Goal: Share content: Share content

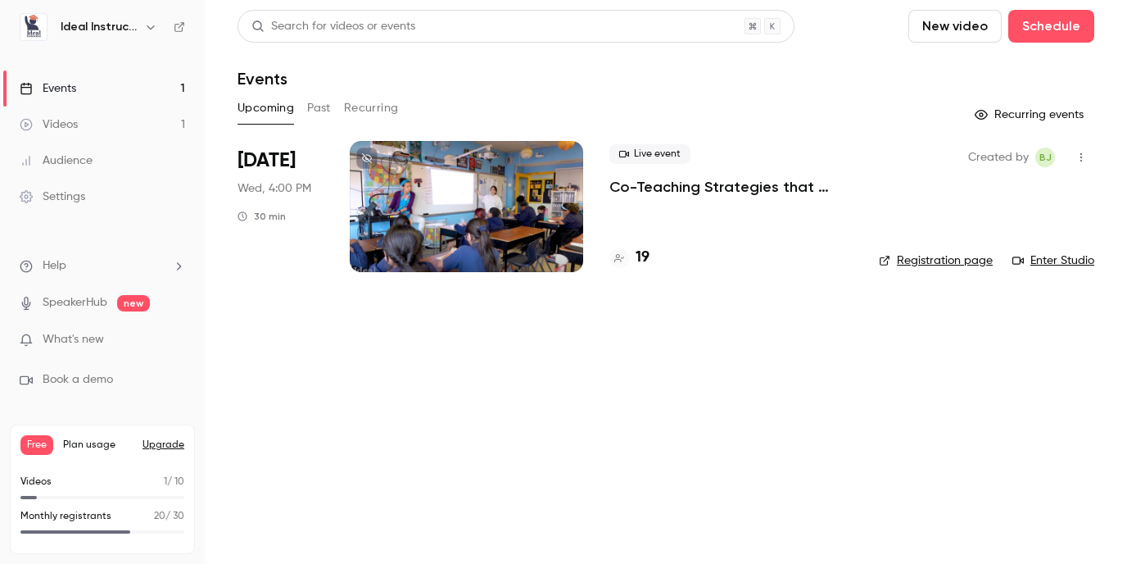
click at [518, 194] on div at bounding box center [466, 206] width 233 height 131
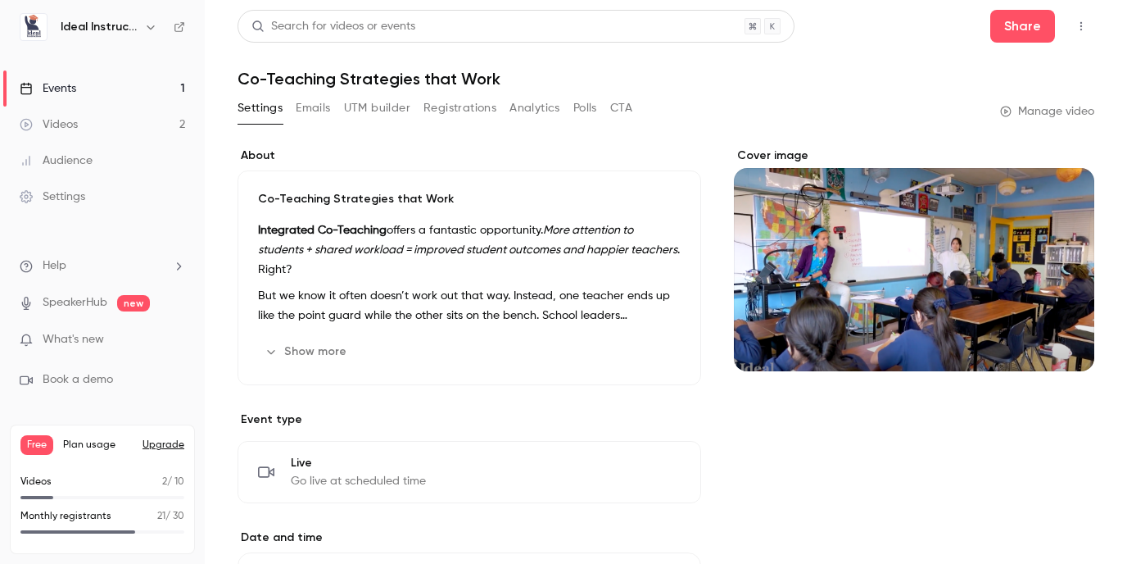
click at [533, 105] on button "Analytics" at bounding box center [535, 108] width 51 height 26
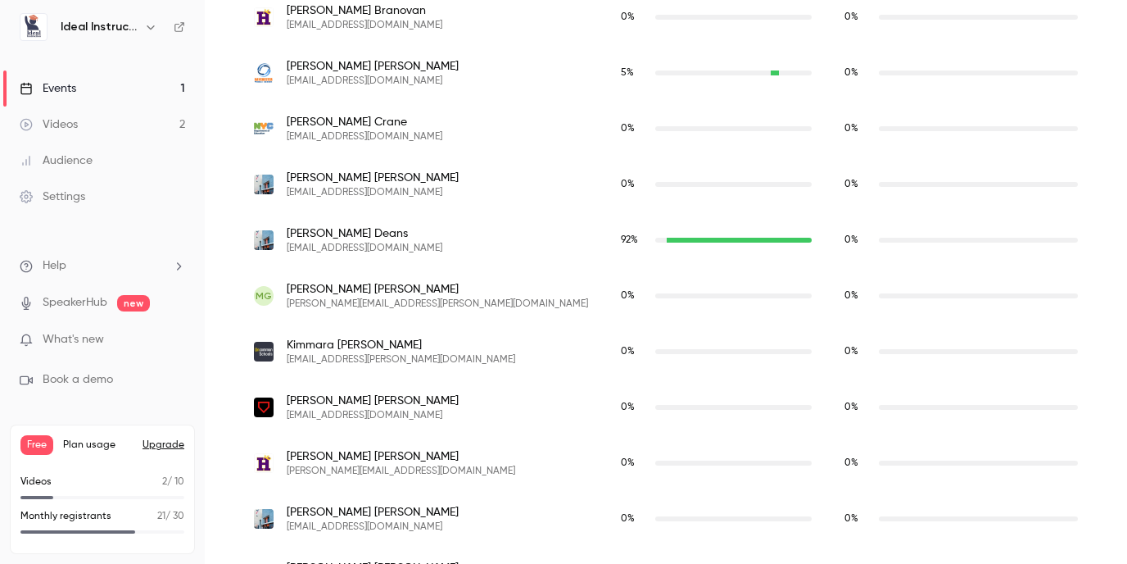
scroll to position [702, 0]
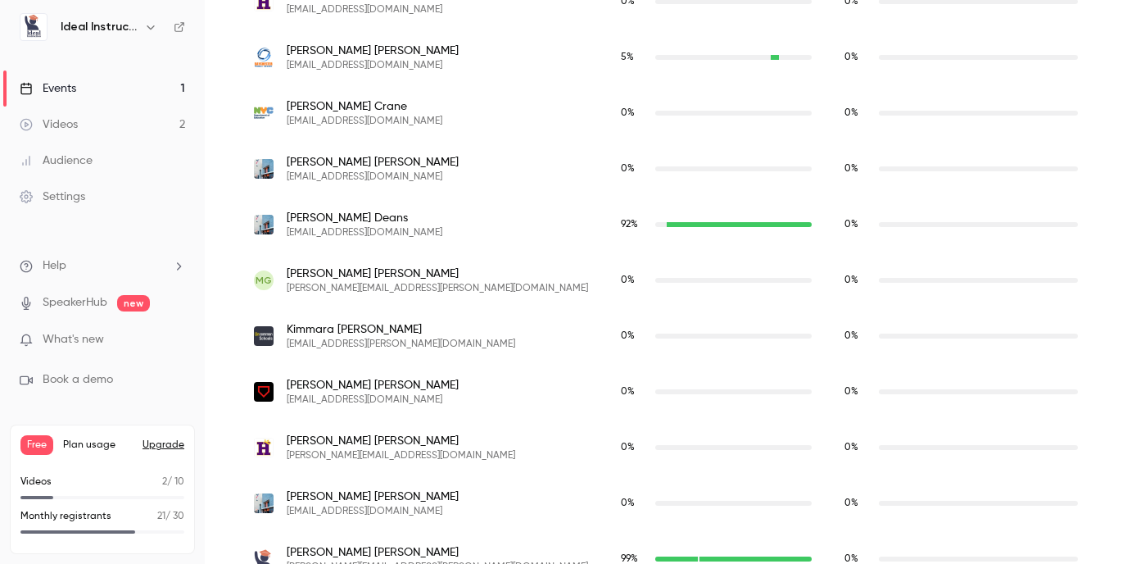
click at [369, 224] on span "[PERSON_NAME]" at bounding box center [365, 218] width 156 height 16
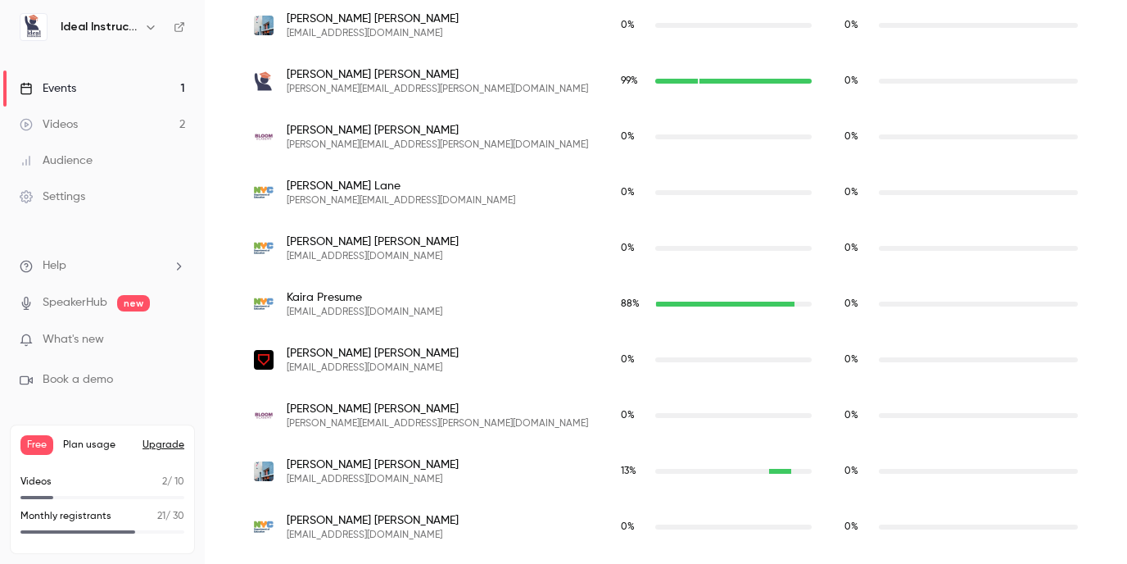
scroll to position [1249, 0]
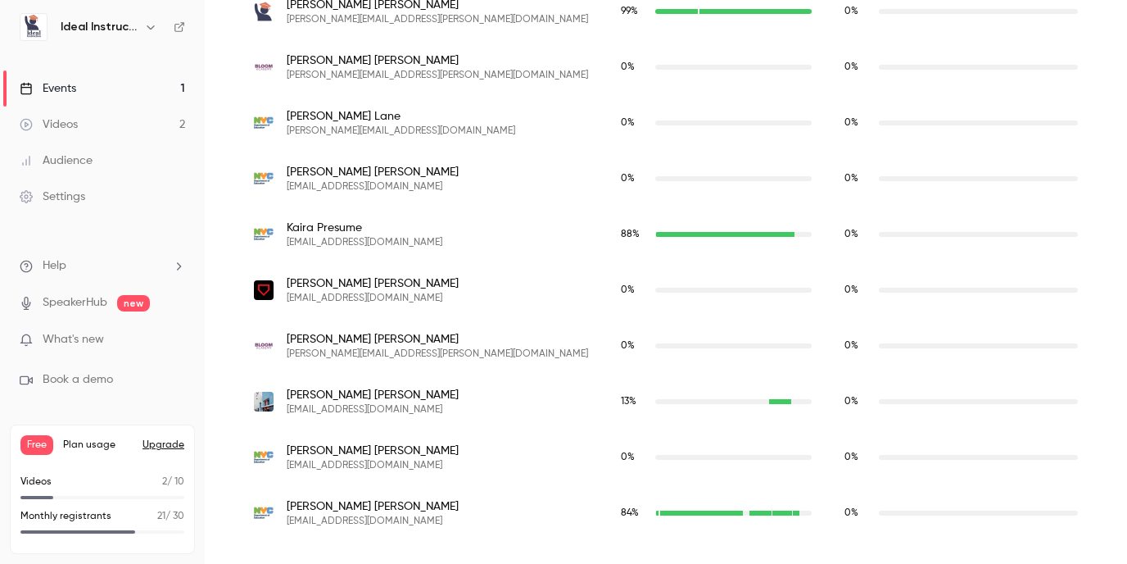
click at [341, 507] on span "[PERSON_NAME]" at bounding box center [373, 506] width 172 height 16
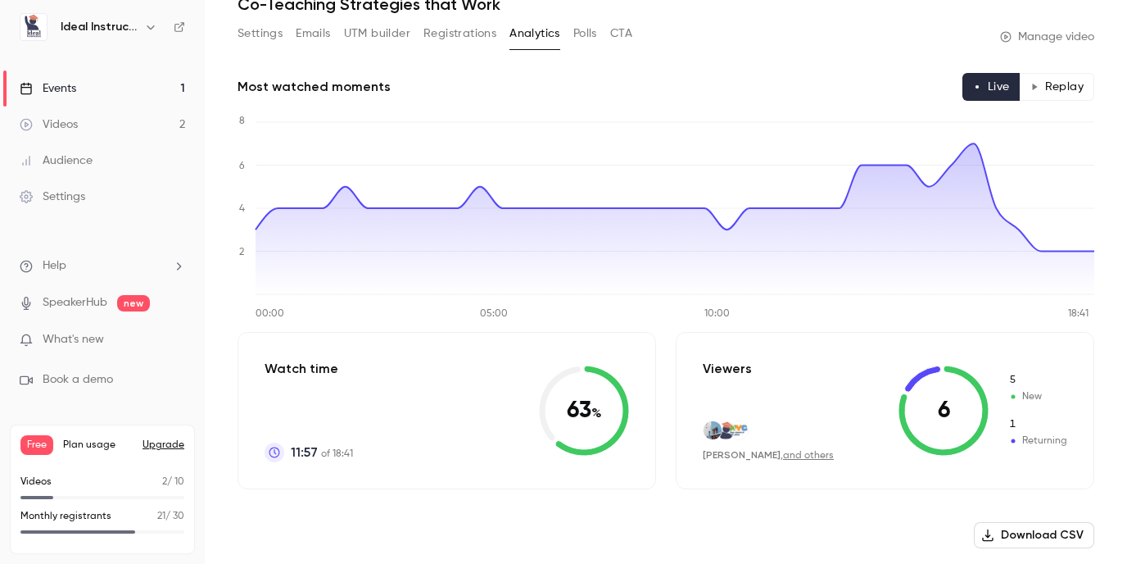
scroll to position [0, 0]
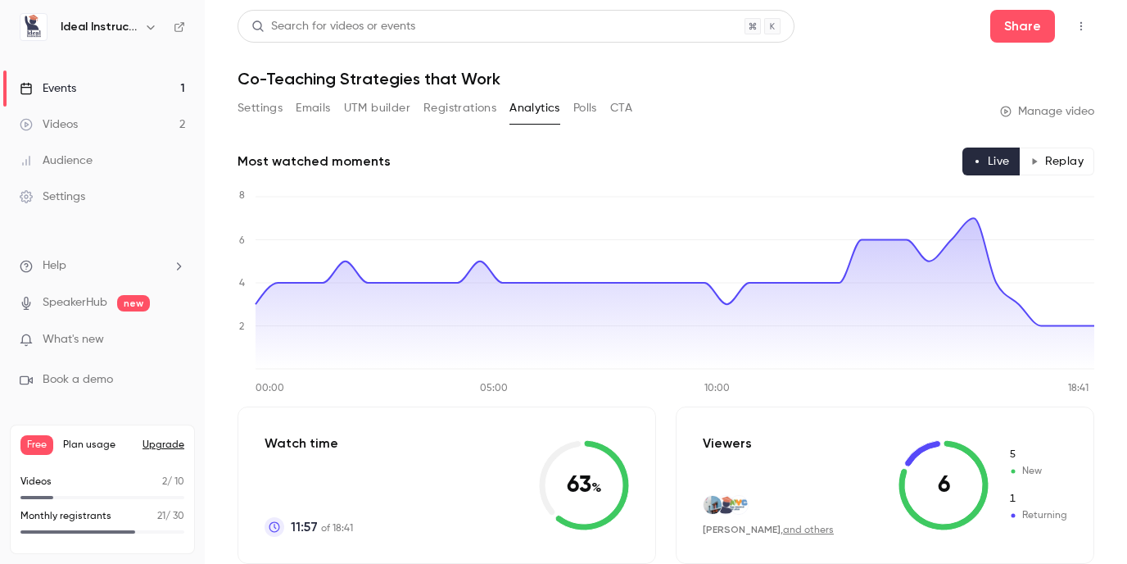
click at [444, 112] on button "Registrations" at bounding box center [459, 108] width 73 height 26
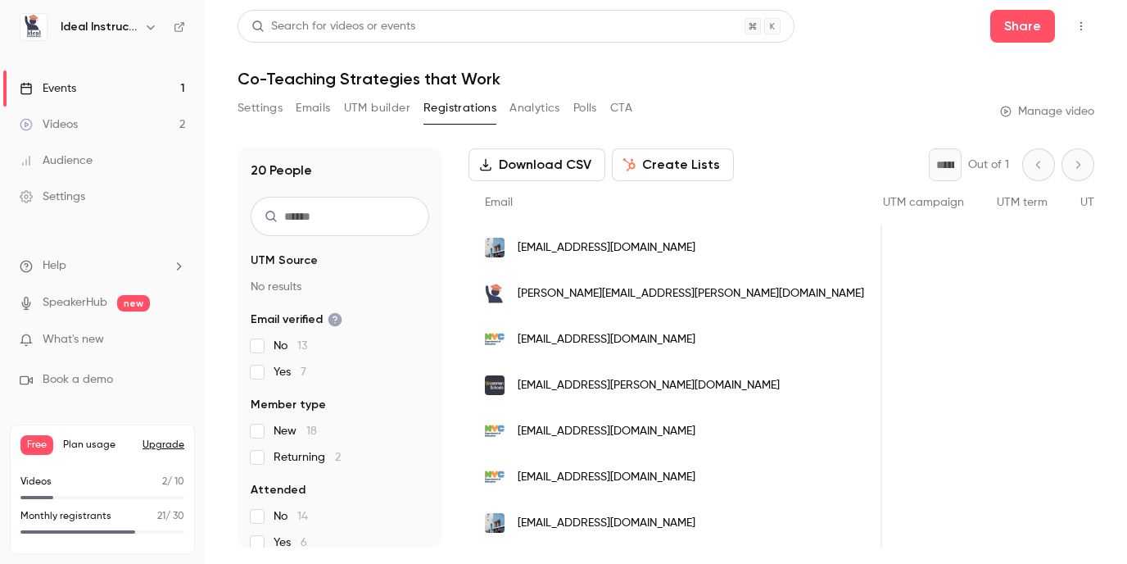
scroll to position [80, 0]
click at [211, 33] on main "Search for videos or events Share Co-Teaching Strategies that Work Settings Ema…" at bounding box center [666, 282] width 922 height 564
click at [72, 124] on div "Videos" at bounding box center [49, 124] width 58 height 16
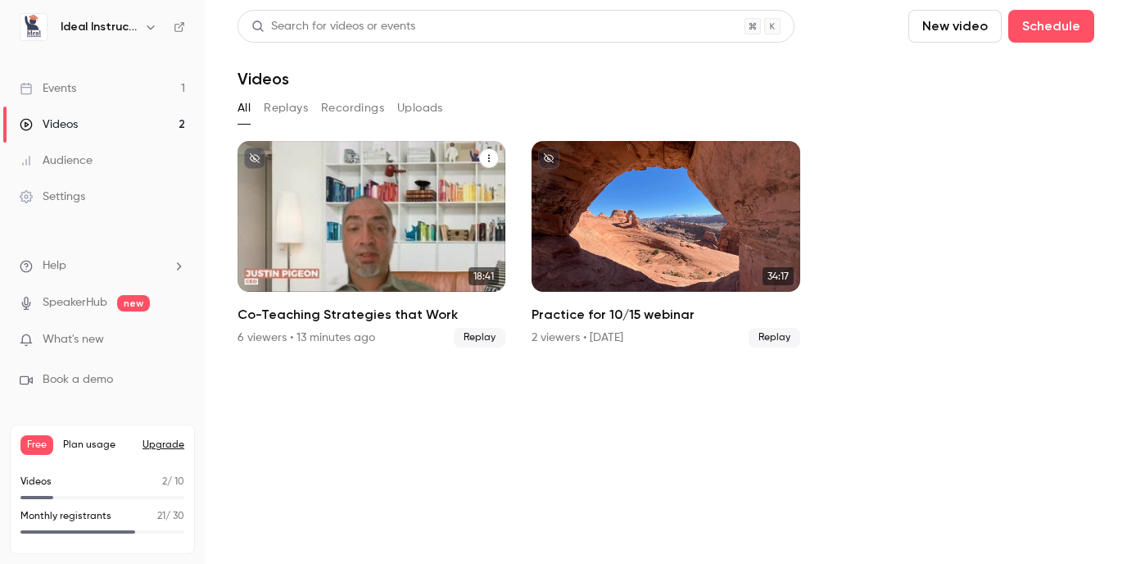
click at [427, 204] on div "Co-Teaching Strategies that Work" at bounding box center [372, 216] width 268 height 151
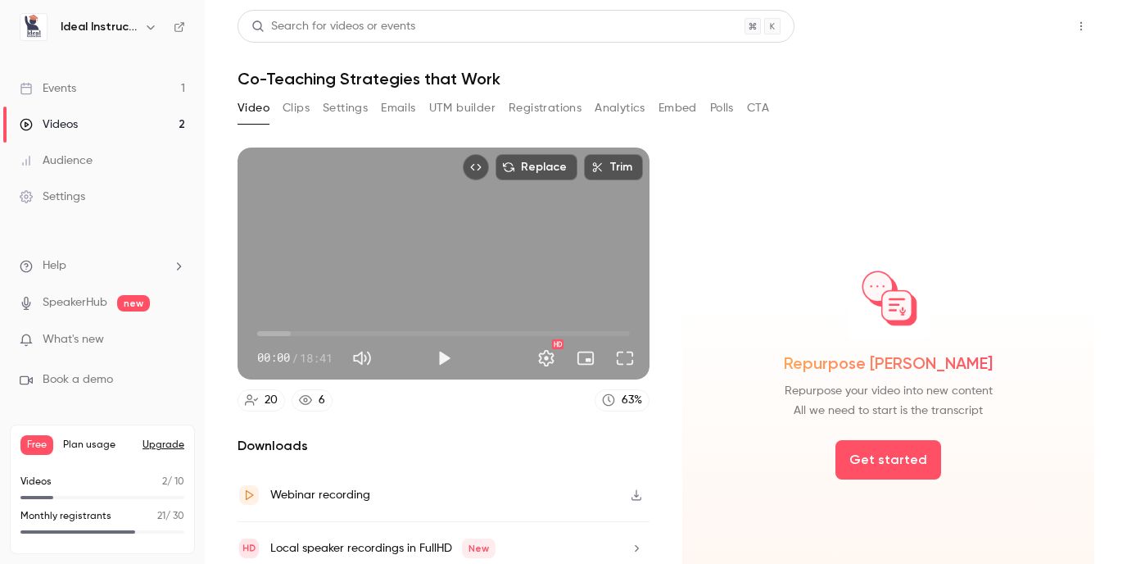
click at [1021, 29] on button "Share" at bounding box center [1022, 26] width 65 height 33
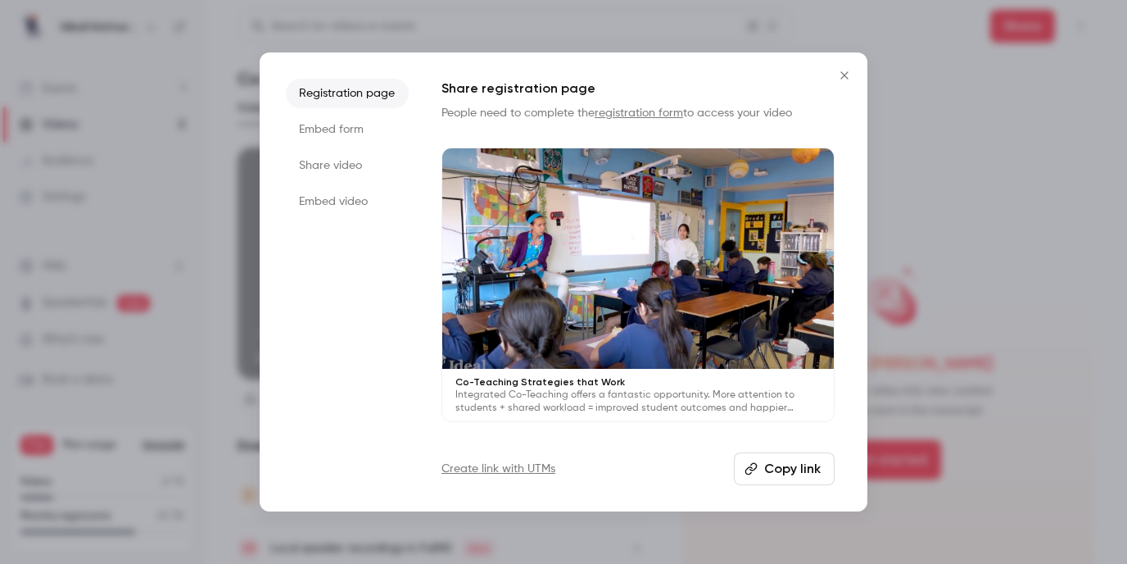
click at [786, 469] on button "Copy link" at bounding box center [784, 468] width 101 height 33
click at [845, 70] on icon "Close" at bounding box center [845, 75] width 20 height 13
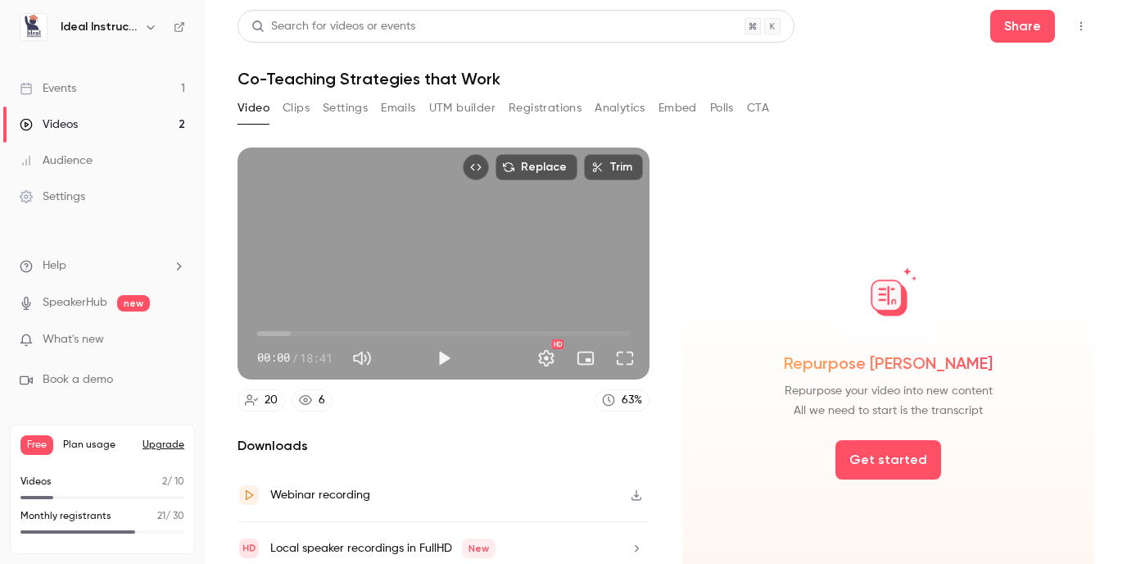
click at [74, 125] on div "Videos" at bounding box center [49, 124] width 58 height 16
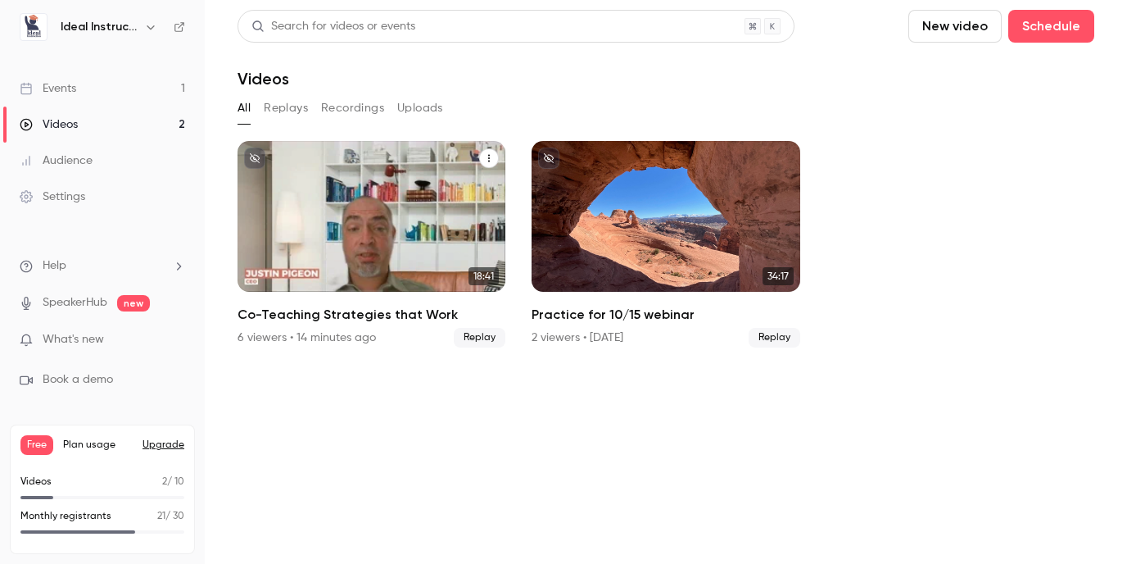
click at [355, 224] on div "Co-Teaching Strategies that Work" at bounding box center [372, 216] width 268 height 151
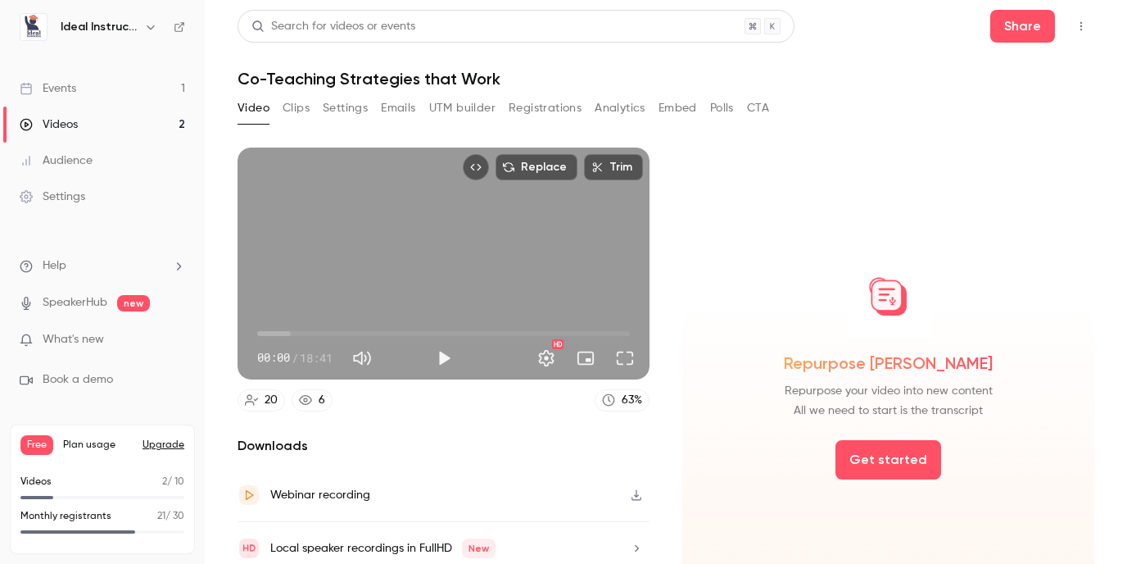
click at [623, 101] on button "Analytics" at bounding box center [620, 108] width 51 height 26
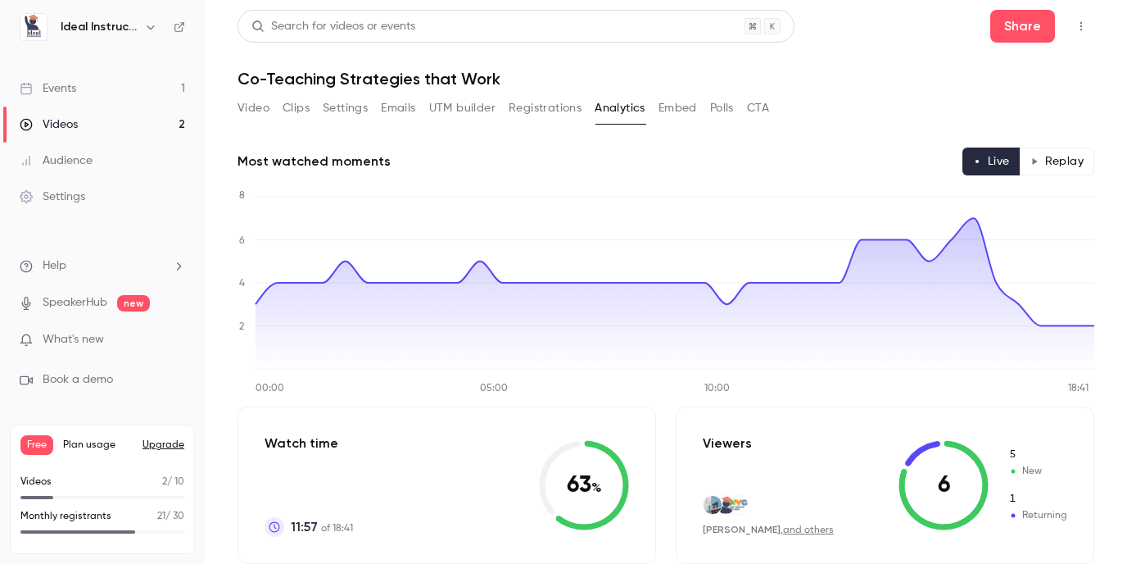
click at [252, 106] on button "Video" at bounding box center [254, 108] width 32 height 26
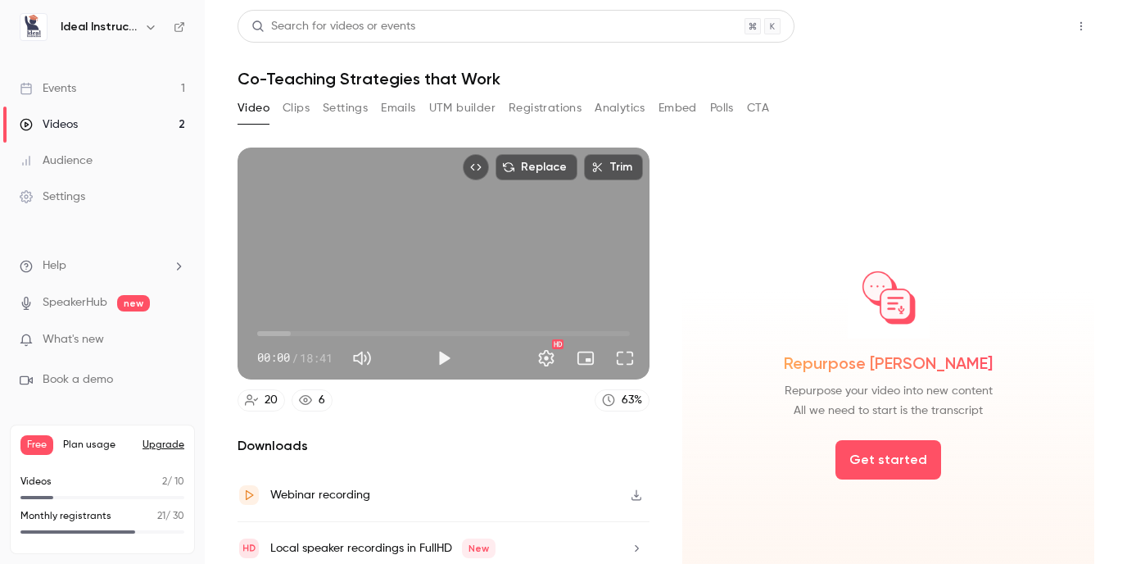
click at [1026, 34] on button "Share" at bounding box center [1022, 26] width 65 height 33
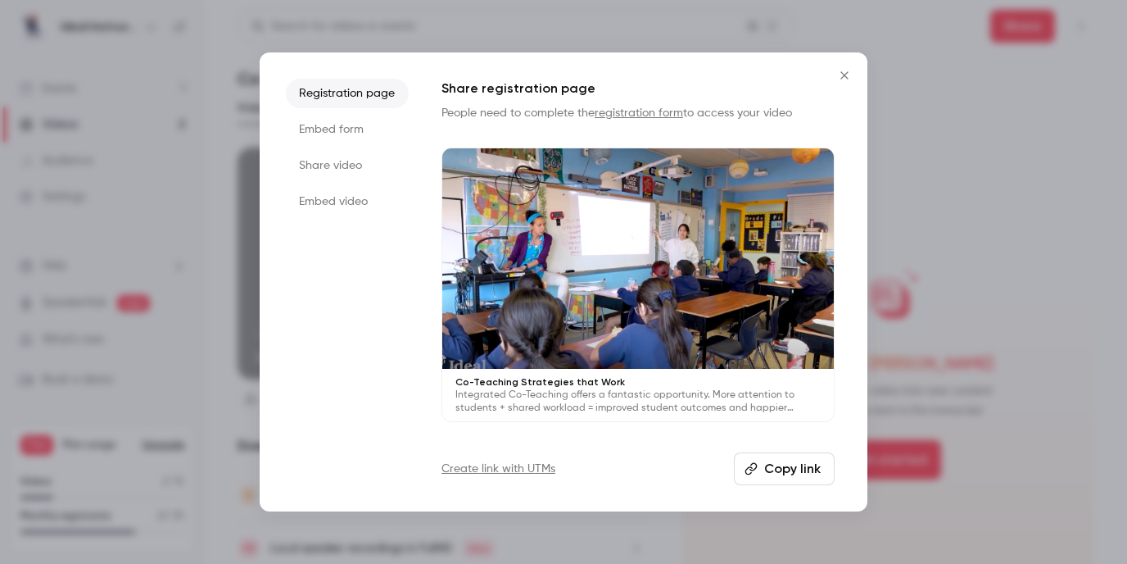
click at [335, 159] on li "Share video" at bounding box center [347, 165] width 123 height 29
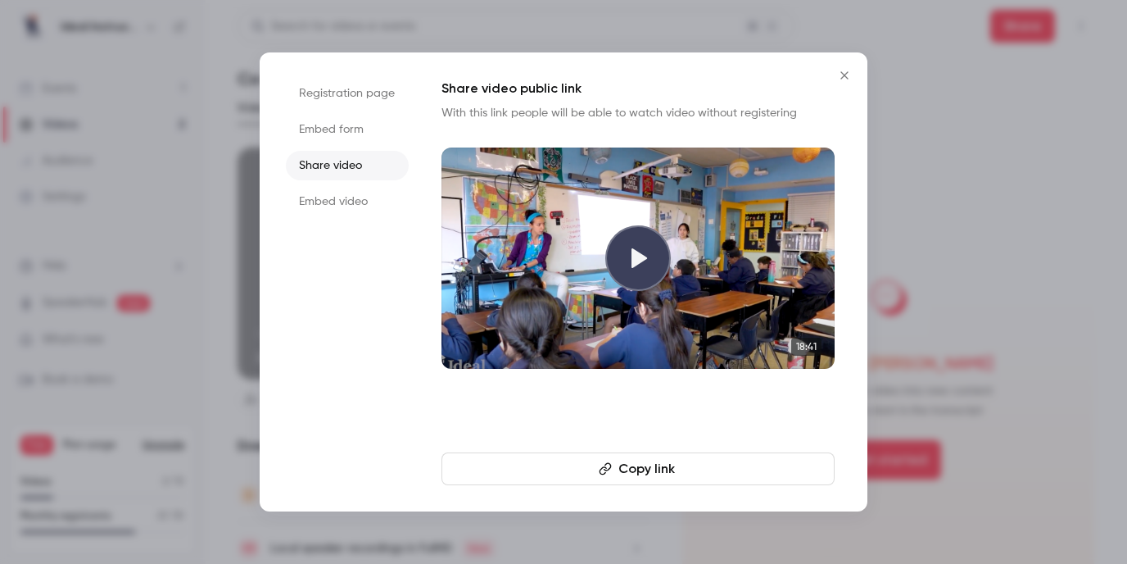
click at [669, 464] on button "Copy link" at bounding box center [638, 468] width 393 height 33
click at [847, 75] on icon "Close" at bounding box center [845, 75] width 20 height 13
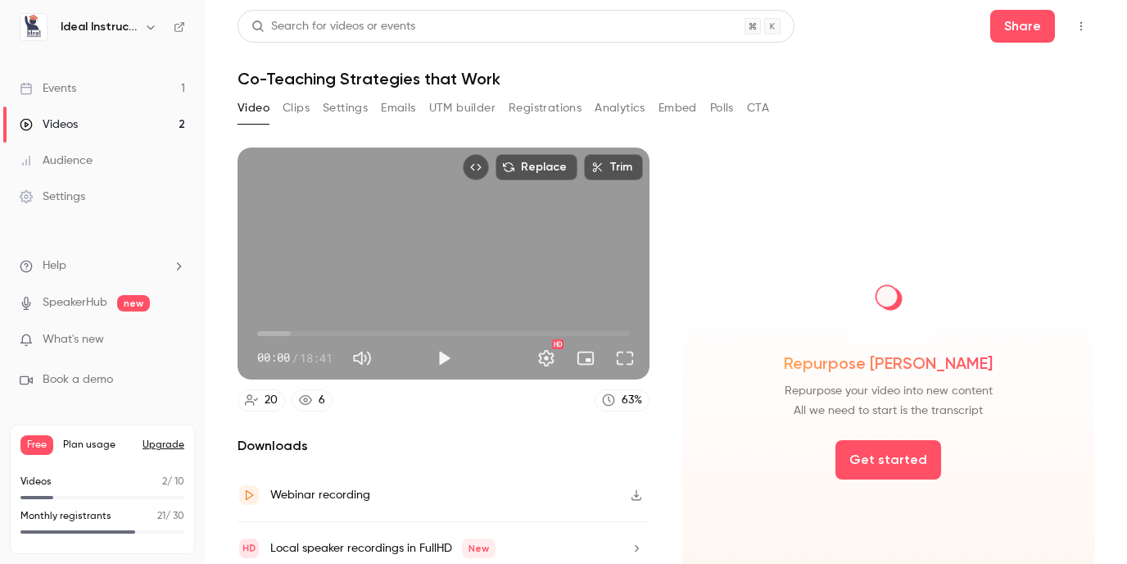
click at [544, 102] on button "Registrations" at bounding box center [545, 108] width 73 height 26
